Goal: Information Seeking & Learning: Learn about a topic

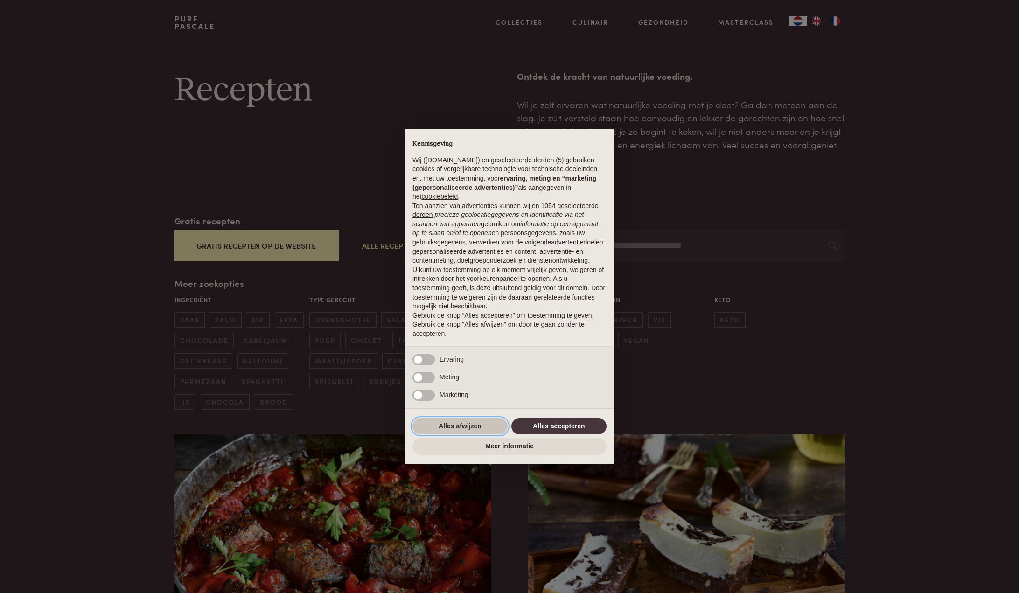
click at [464, 428] on button "Alles afwijzen" at bounding box center [459, 426] width 95 height 17
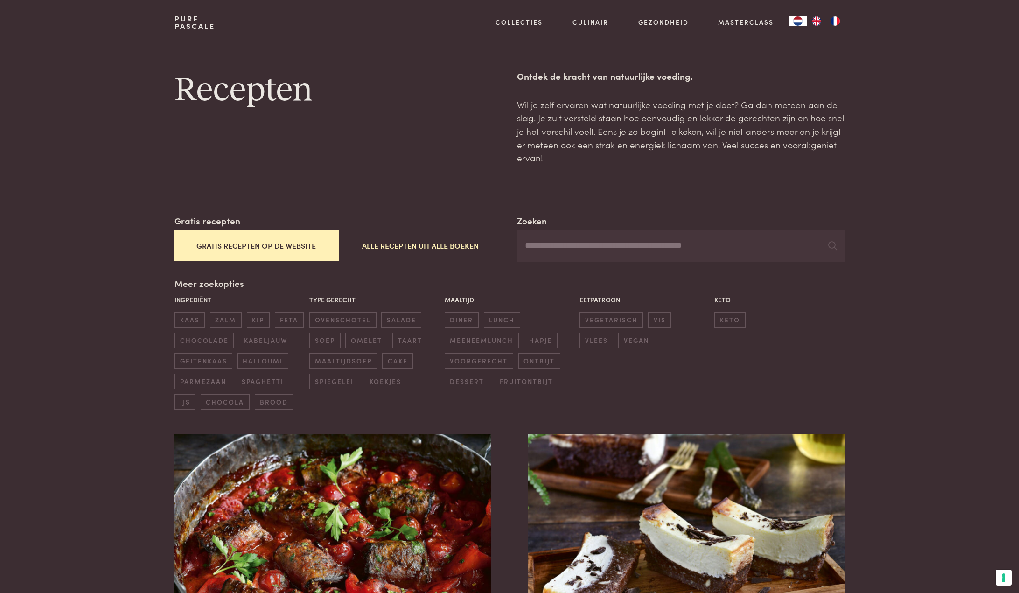
click at [266, 246] on button "Gratis recepten op de website" at bounding box center [256, 245] width 164 height 31
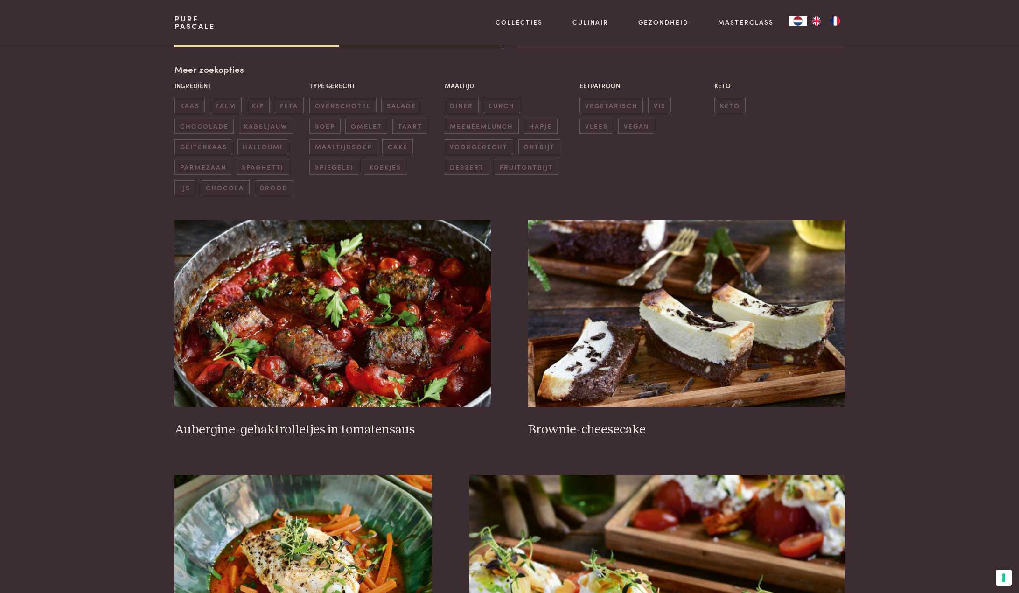
scroll to position [214, 0]
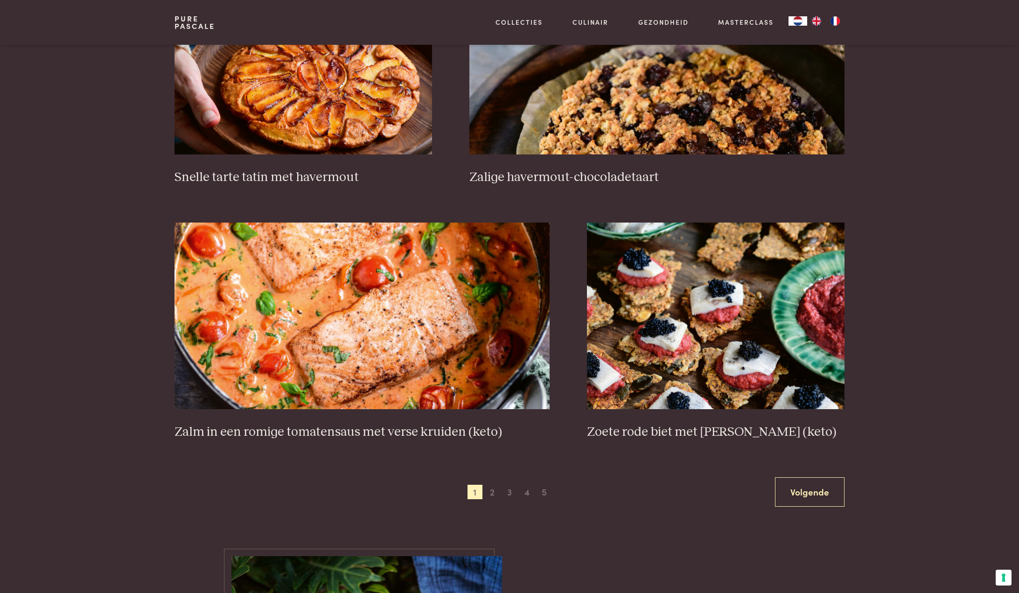
scroll to position [1520, 0]
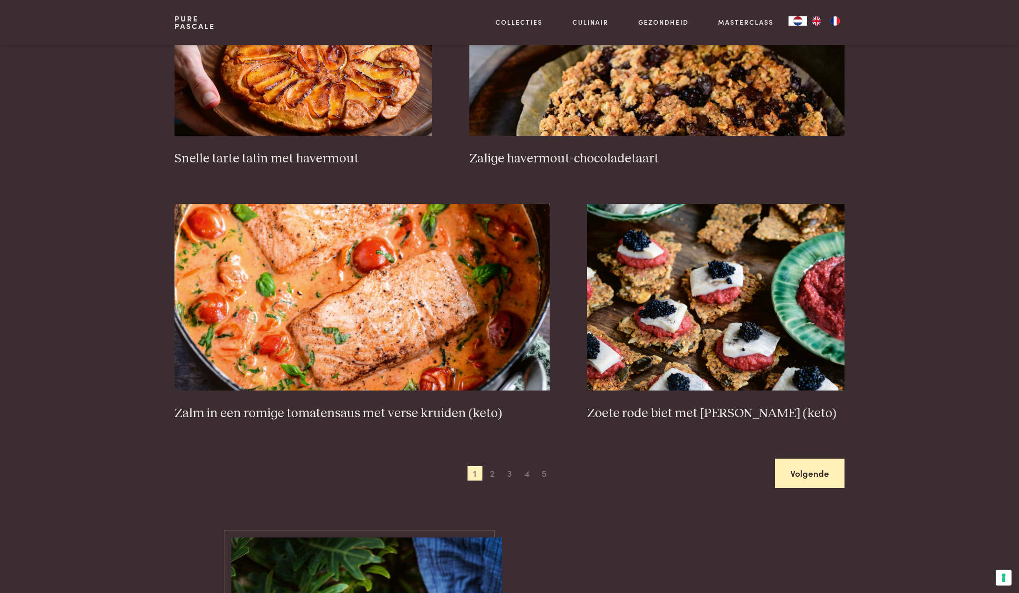
click at [811, 473] on link "Volgende" at bounding box center [809, 473] width 69 height 29
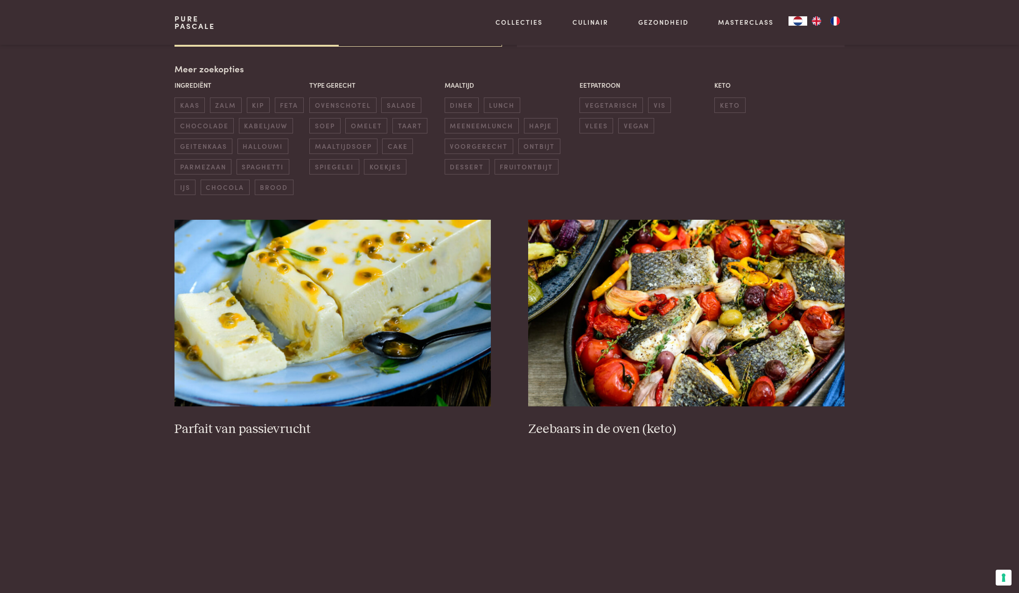
scroll to position [214, 0]
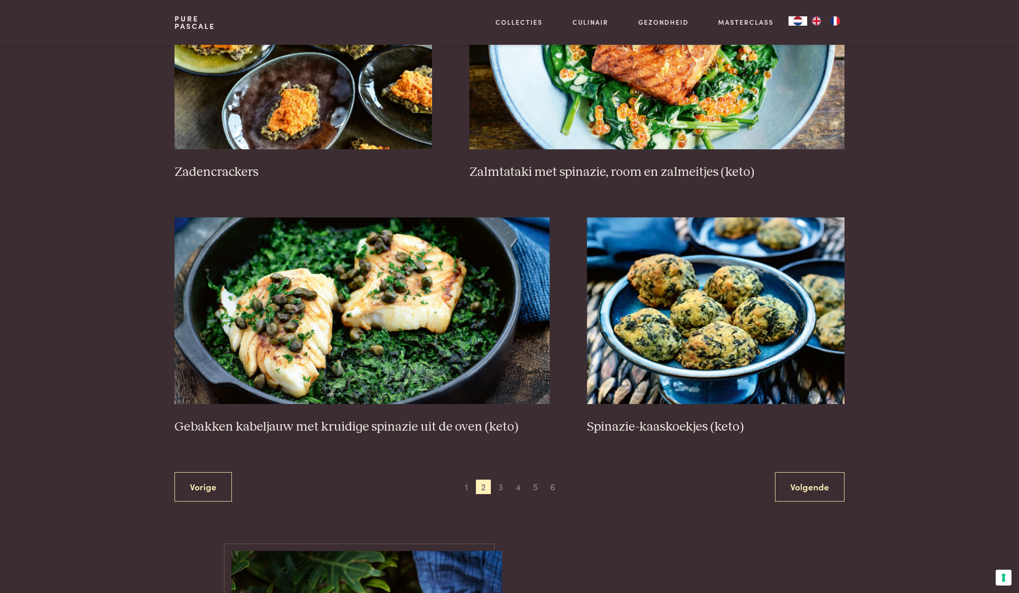
scroll to position [1520, 0]
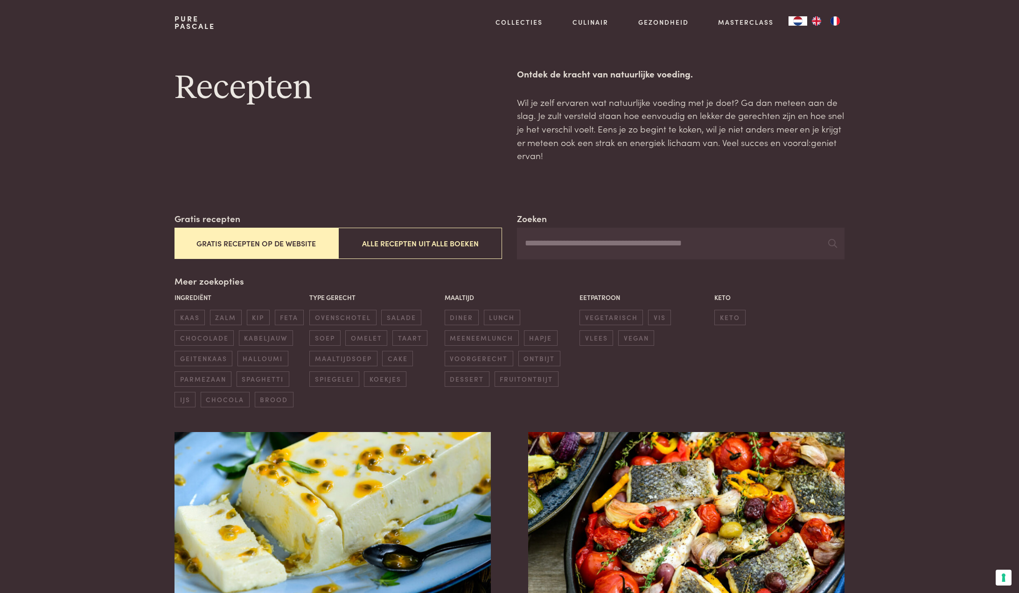
scroll to position [0, 0]
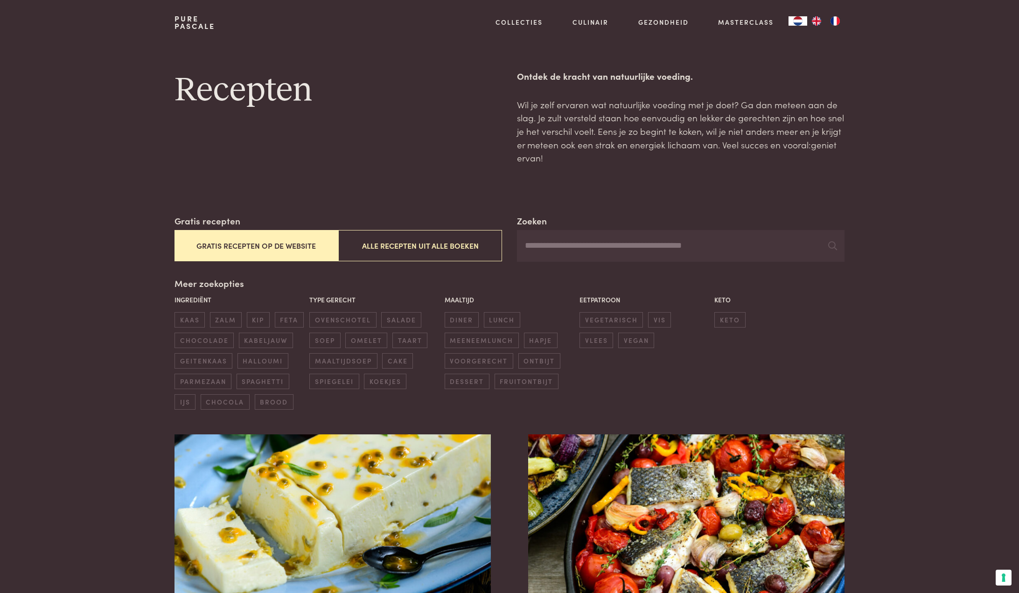
click at [570, 248] on input "Zoeken" at bounding box center [680, 246] width 327 height 32
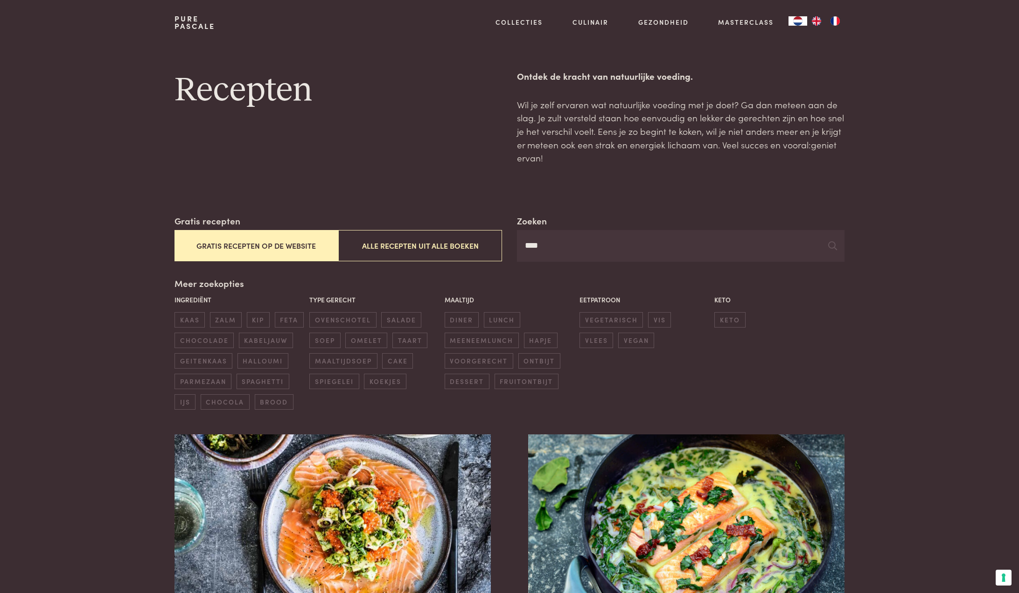
type input "****"
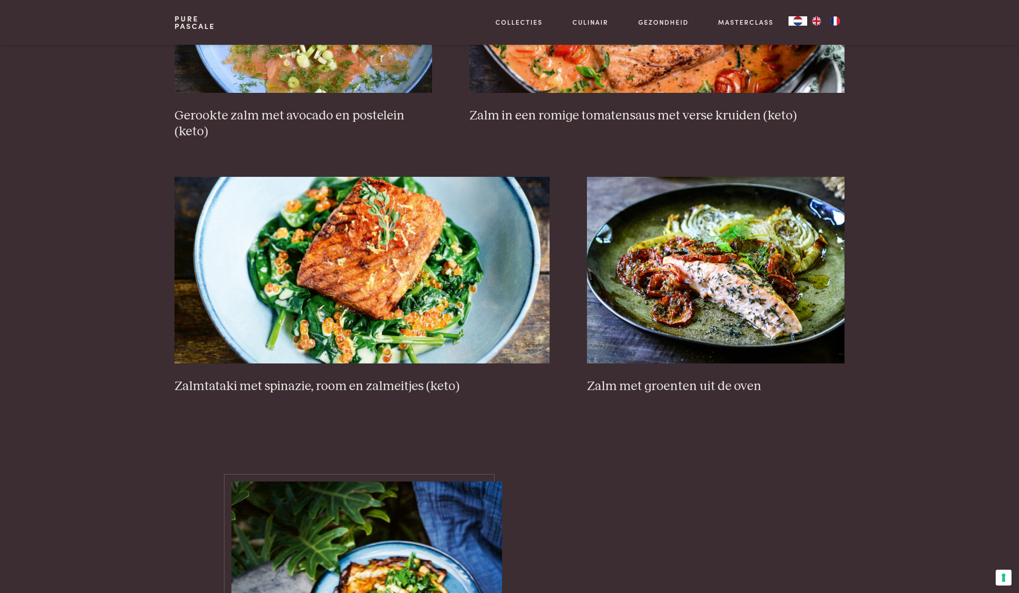
scroll to position [821, 0]
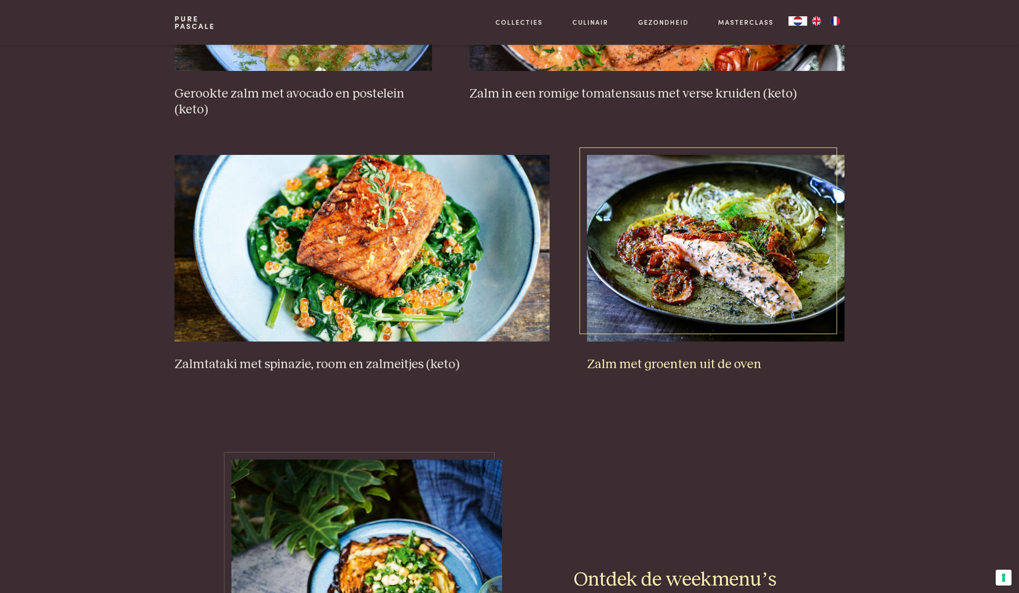
click at [732, 272] on img at bounding box center [715, 248] width 257 height 187
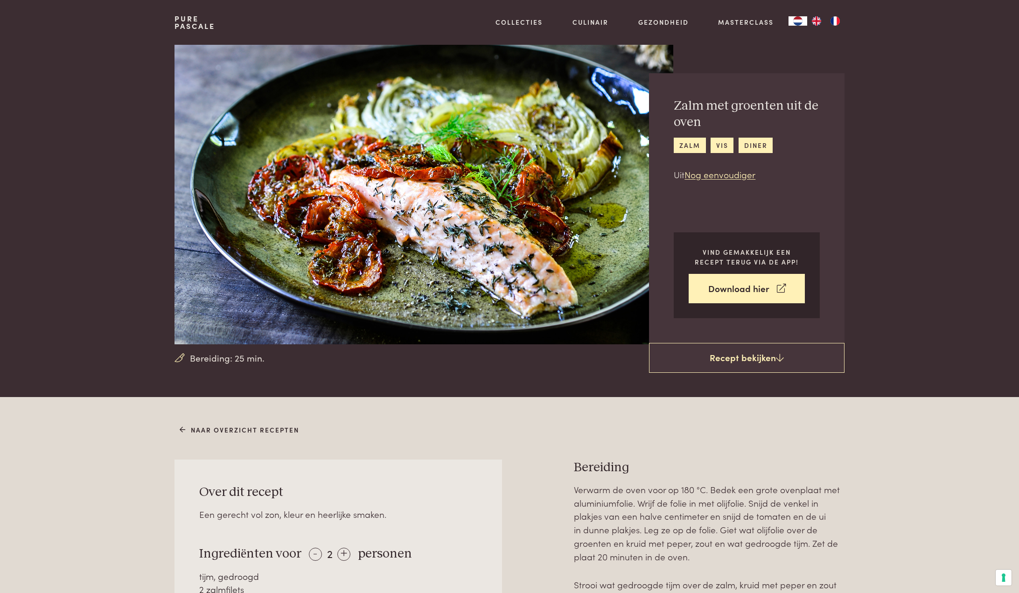
drag, startPoint x: 958, startPoint y: 473, endPoint x: 955, endPoint y: 462, distance: 11.5
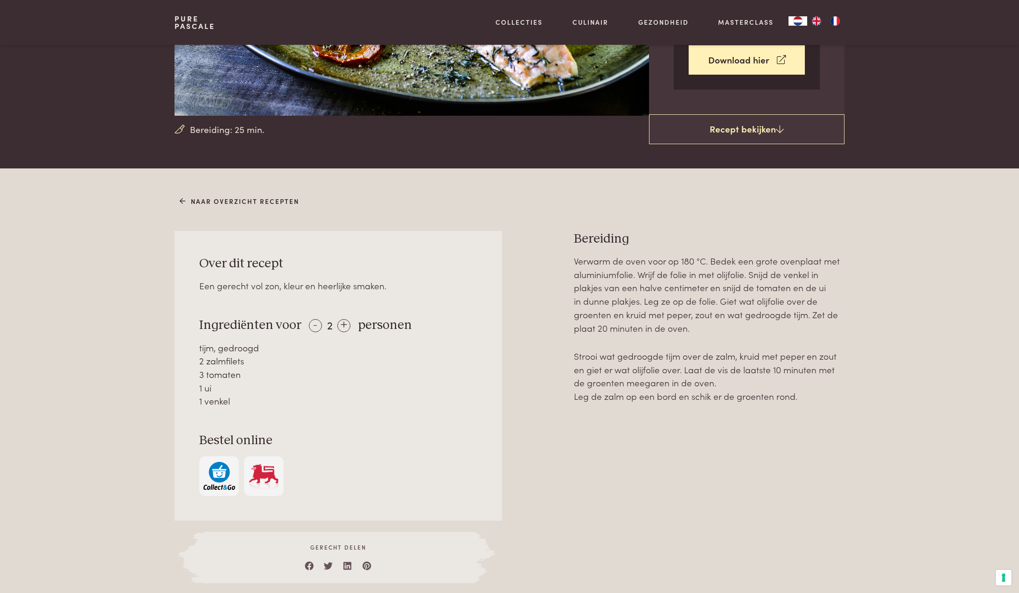
scroll to position [243, 0]
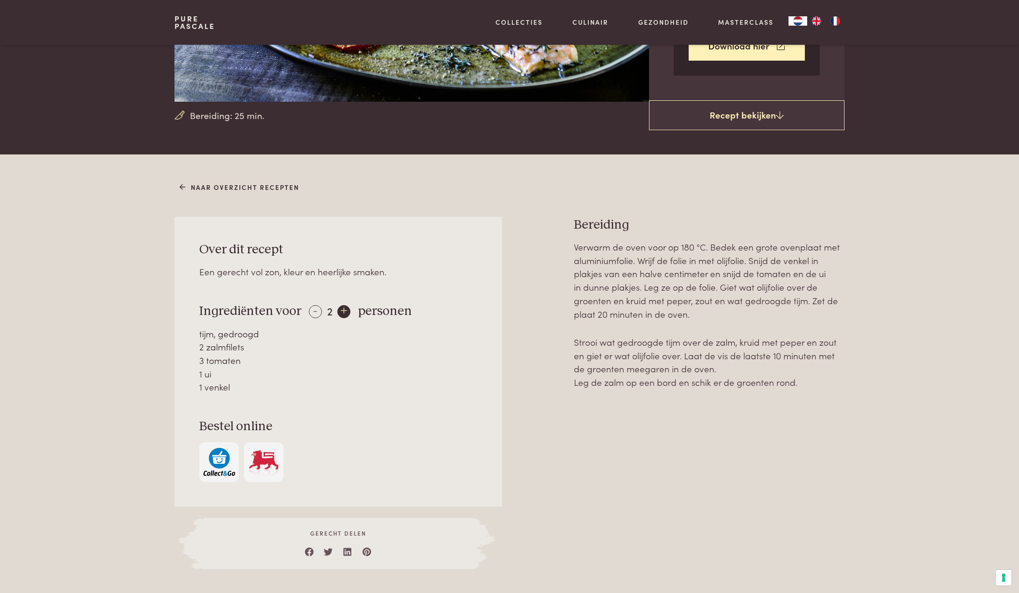
click at [345, 311] on div "+" at bounding box center [343, 311] width 13 height 13
click at [342, 312] on div "+" at bounding box center [343, 311] width 13 height 13
drag, startPoint x: 517, startPoint y: 195, endPoint x: 483, endPoint y: 185, distance: 35.1
click at [517, 195] on div "Naar overzicht recepten Over dit recept Een gerecht vol zon, kleur en heerlijke…" at bounding box center [510, 374] width 700 height 390
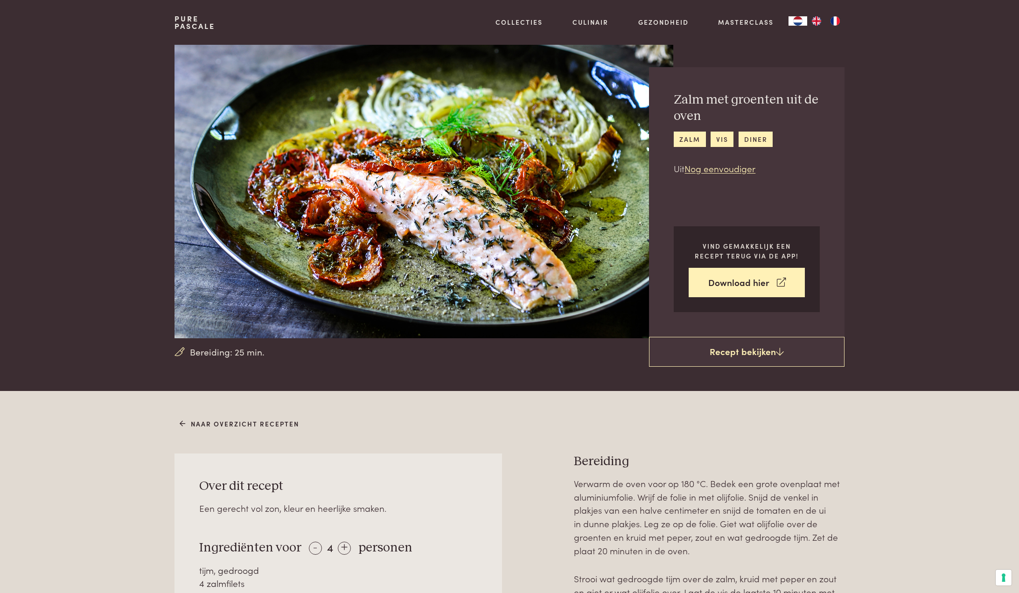
scroll to position [0, 0]
